Goal: Task Accomplishment & Management: Use online tool/utility

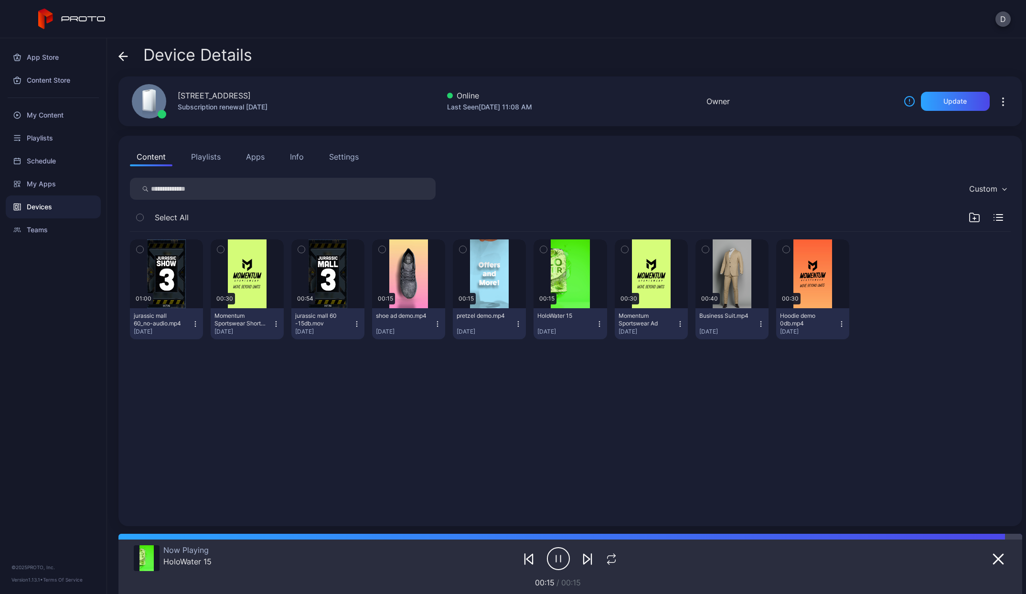
click at [131, 55] on div "Device Details" at bounding box center [186, 57] width 134 height 23
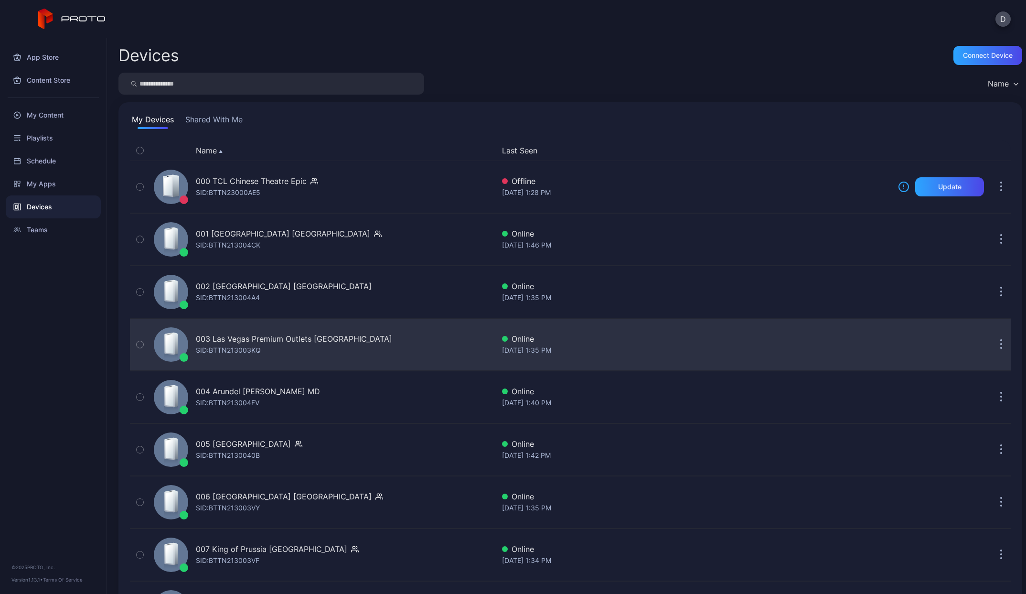
click at [276, 344] on div "003 Las Vegas Premium Outlets [GEOGRAPHIC_DATA]" at bounding box center [294, 338] width 196 height 11
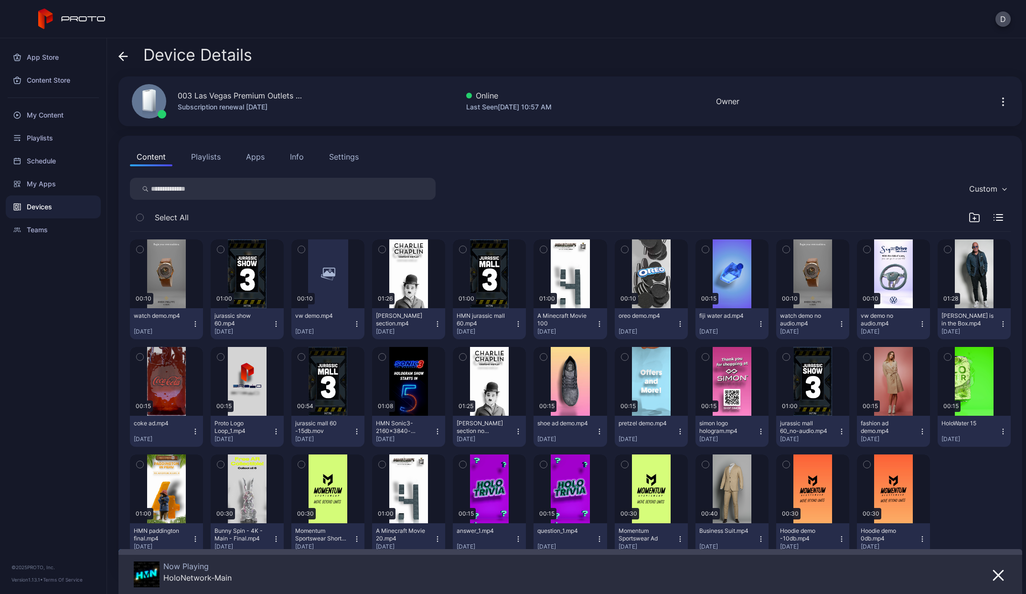
click at [287, 157] on button "Info" at bounding box center [296, 156] width 27 height 19
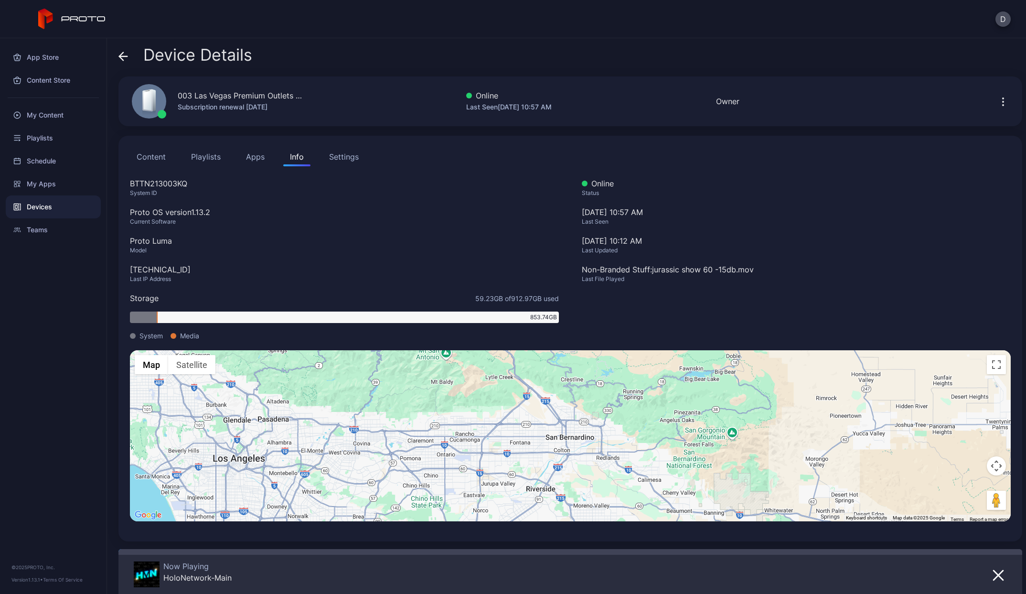
click at [157, 270] on div "[TECHNICAL_ID]" at bounding box center [344, 269] width 429 height 11
copy div "[TECHNICAL_ID]"
